Goal: Check status: Check status

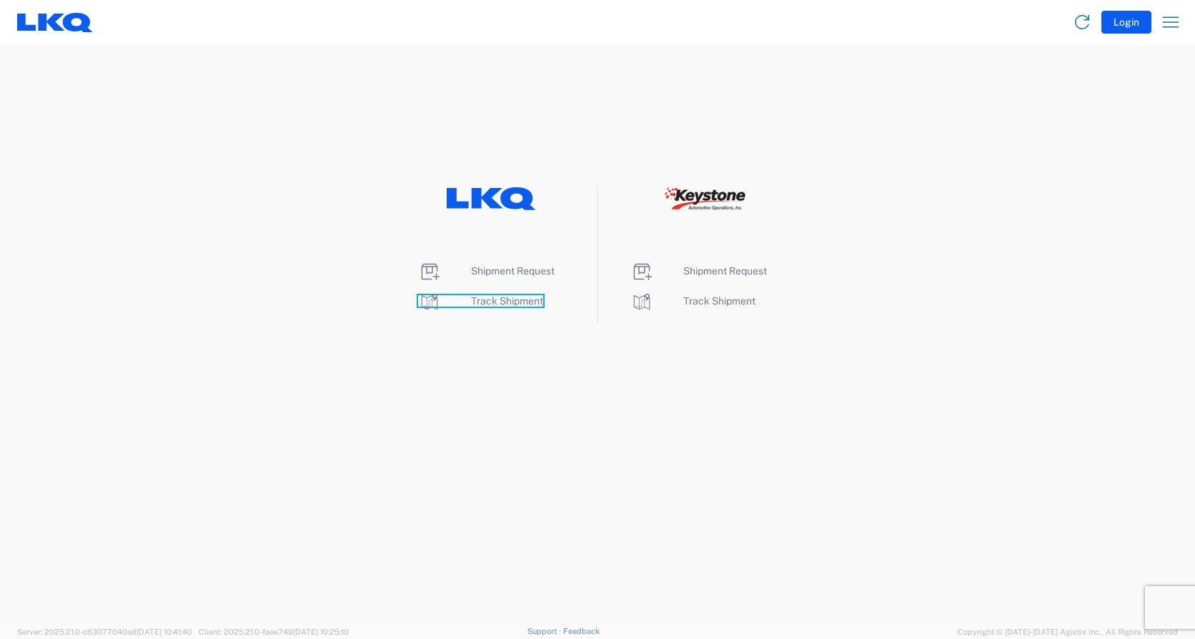
click at [511, 302] on span "Track Shipment" at bounding box center [507, 300] width 72 height 11
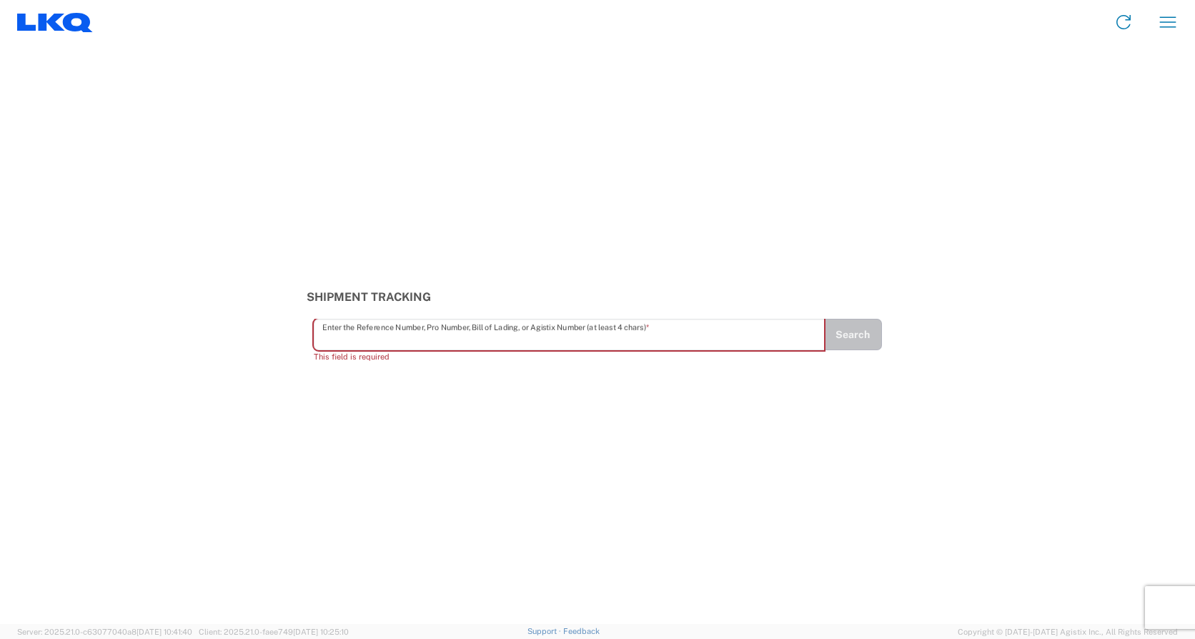
drag, startPoint x: 362, startPoint y: 343, endPoint x: 337, endPoint y: 335, distance: 25.8
drag, startPoint x: 337, startPoint y: 335, endPoint x: 328, endPoint y: 327, distance: 12.2
drag, startPoint x: 328, startPoint y: 327, endPoint x: 320, endPoint y: 336, distance: 12.2
click at [320, 336] on div "Enter the Reference Number, Pro Number, Bill of Lading, or Agistix Number (at l…" at bounding box center [569, 334] width 510 height 31
click at [336, 335] on input "text" at bounding box center [569, 334] width 494 height 25
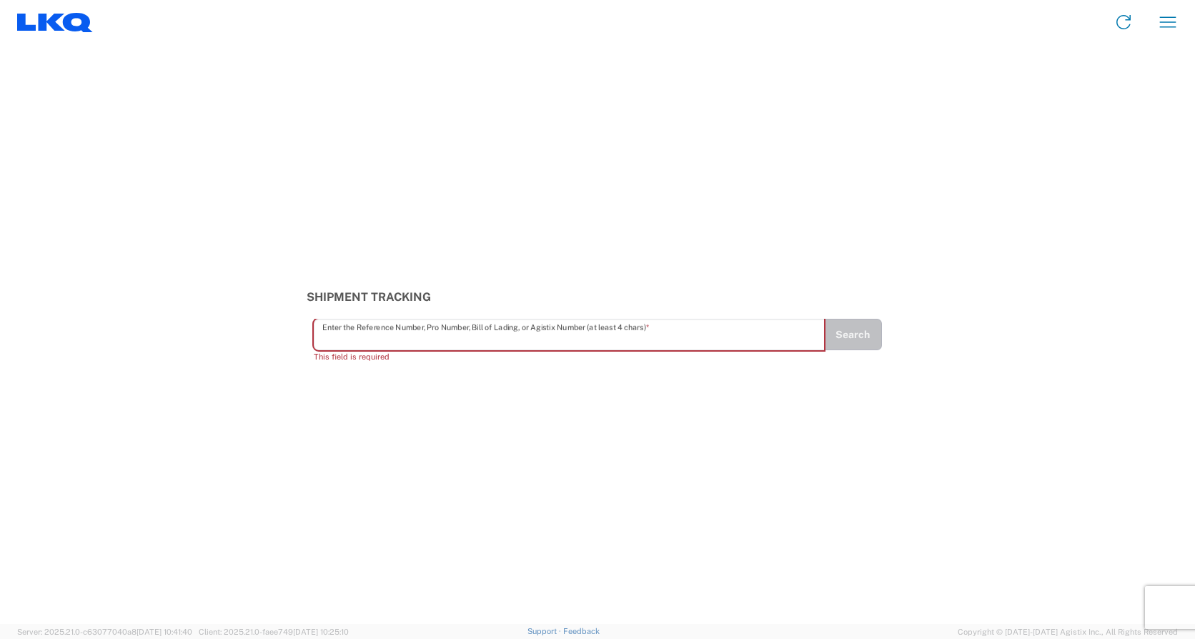
click at [336, 335] on input "text" at bounding box center [569, 334] width 494 height 25
paste input "57124535"
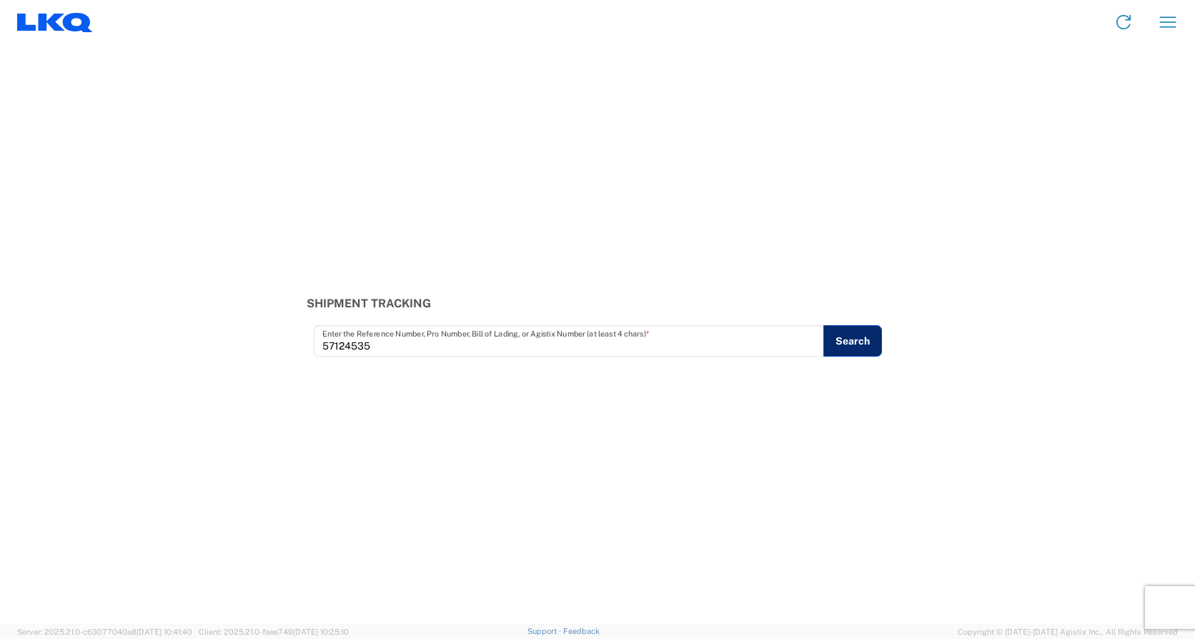
click at [851, 345] on button "Search" at bounding box center [852, 340] width 59 height 31
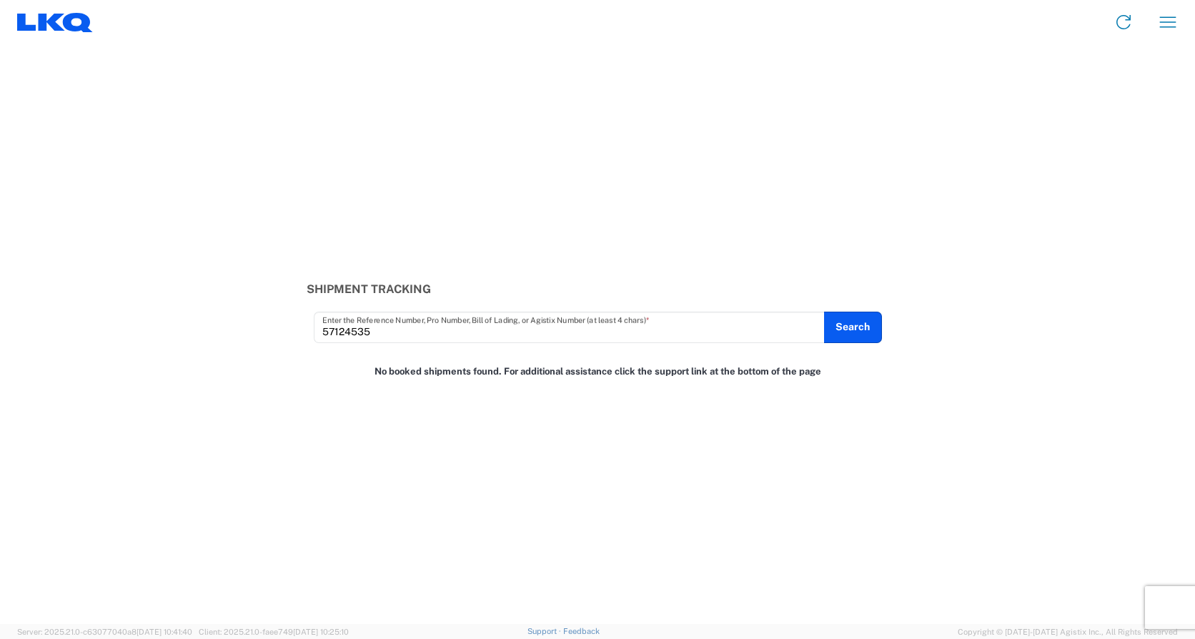
click at [533, 341] on div "57124535 Enter the Reference Number, Pro Number, Bill of Lading, or Agistix Num…" at bounding box center [569, 327] width 510 height 31
click at [536, 328] on input "57124535" at bounding box center [569, 327] width 494 height 25
click at [876, 327] on button "Search" at bounding box center [852, 327] width 59 height 31
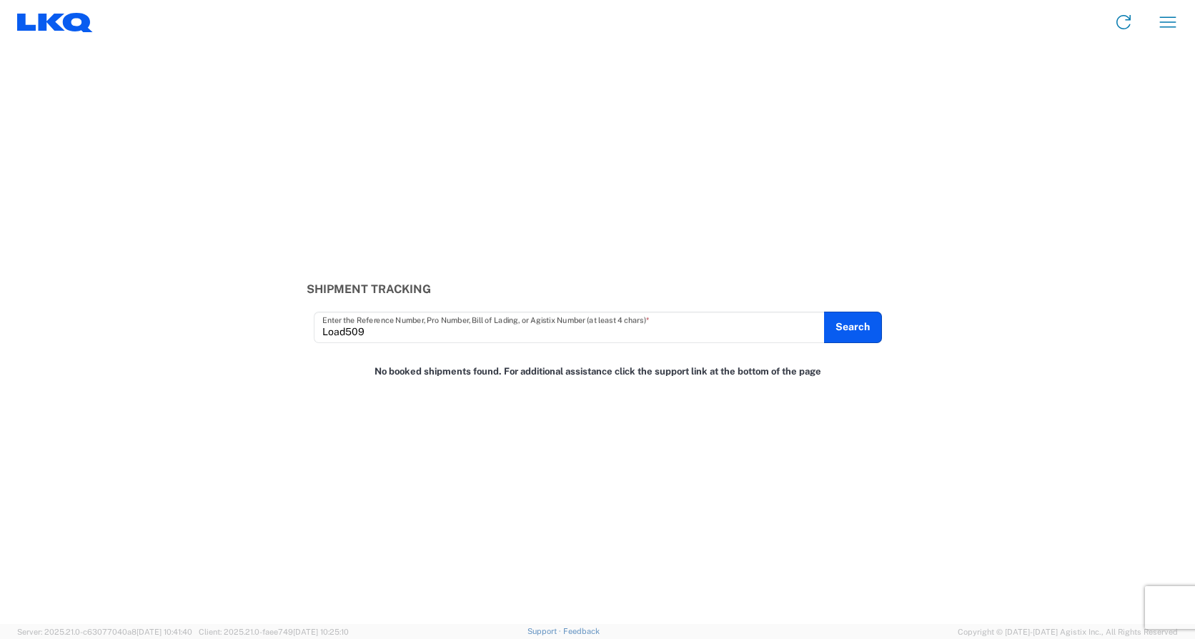
click at [419, 337] on input "Load509" at bounding box center [569, 327] width 494 height 25
click at [337, 336] on input "Load509" at bounding box center [569, 327] width 494 height 25
click at [341, 333] on input "Load509" at bounding box center [569, 327] width 494 height 25
click at [342, 330] on input "Load509" at bounding box center [569, 327] width 494 height 25
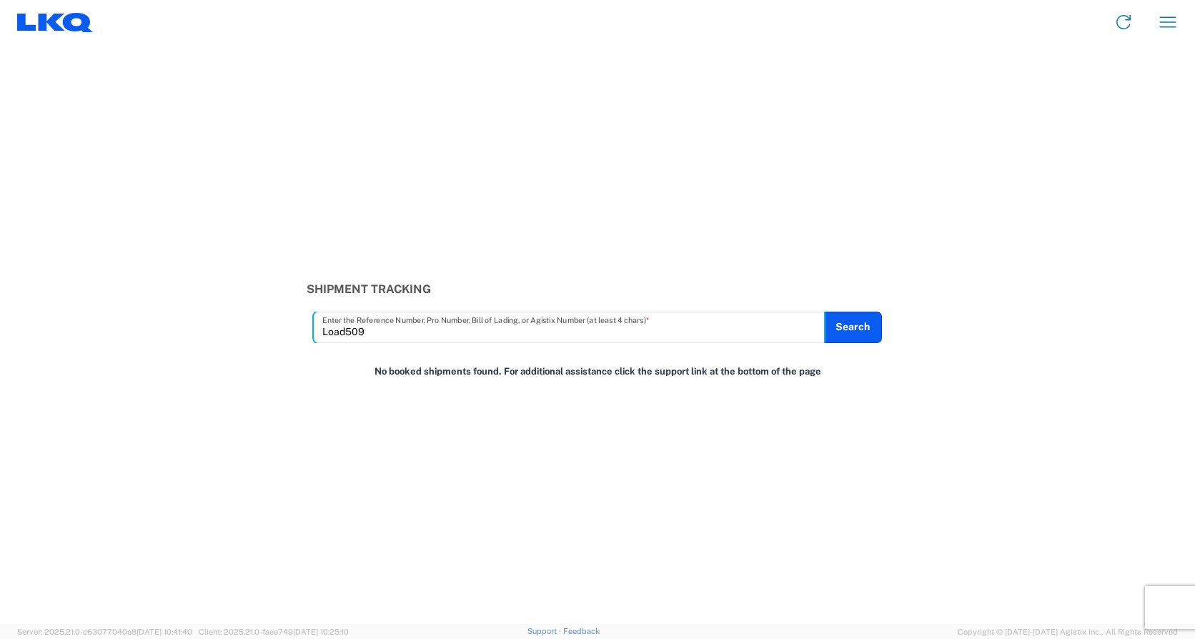
click at [342, 330] on input "Load509" at bounding box center [569, 327] width 494 height 25
paste input "57124535"
type input "57124535"
click at [867, 330] on button "Search" at bounding box center [852, 327] width 59 height 31
click at [825, 334] on button "Search" at bounding box center [852, 327] width 59 height 31
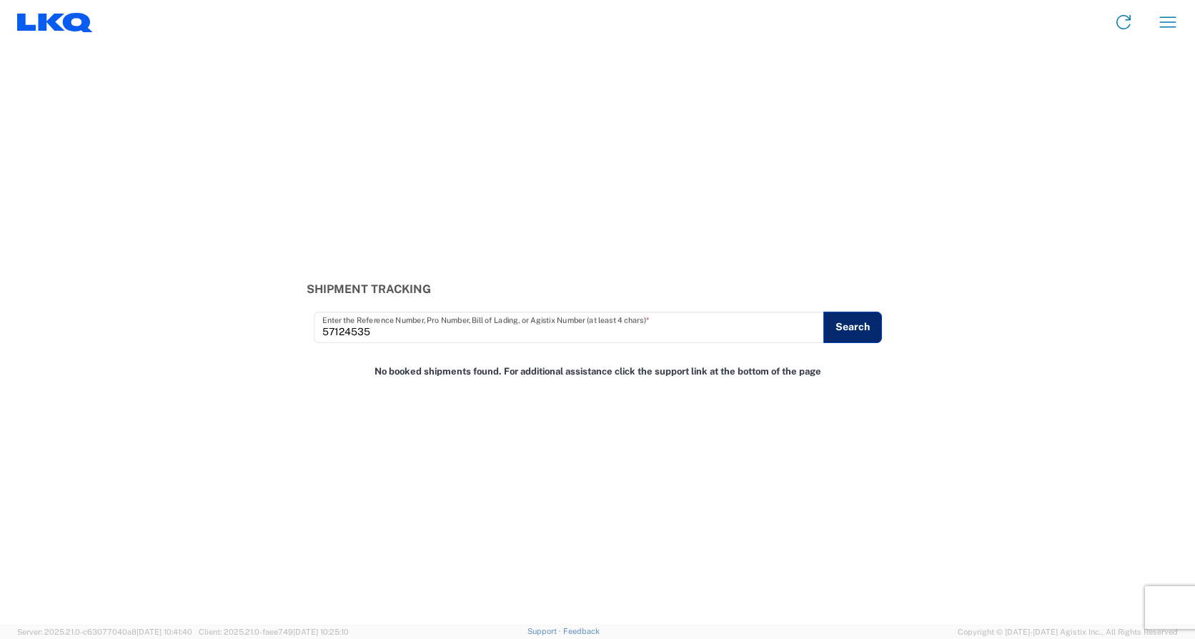
click at [871, 319] on button "Search" at bounding box center [852, 327] width 59 height 31
click at [872, 319] on button "Search" at bounding box center [852, 327] width 59 height 31
click at [1011, 222] on div "Shipment Tracking 57124535 Enter the Reference Number, Pro Number, Bill of Ladi…" at bounding box center [597, 334] width 1195 height 580
